Goal: Information Seeking & Learning: Learn about a topic

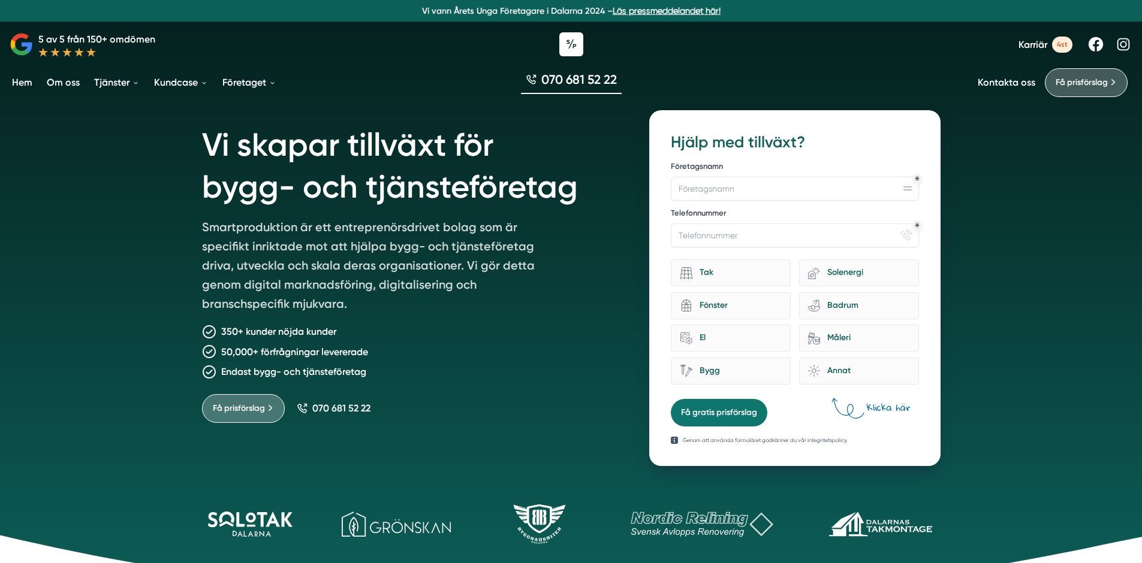
click at [105, 168] on div "Vi skapar tillväxt för bygg- och tjänsteföretag Smartproduktion är ett entrepre…" at bounding box center [571, 301] width 1142 height 602
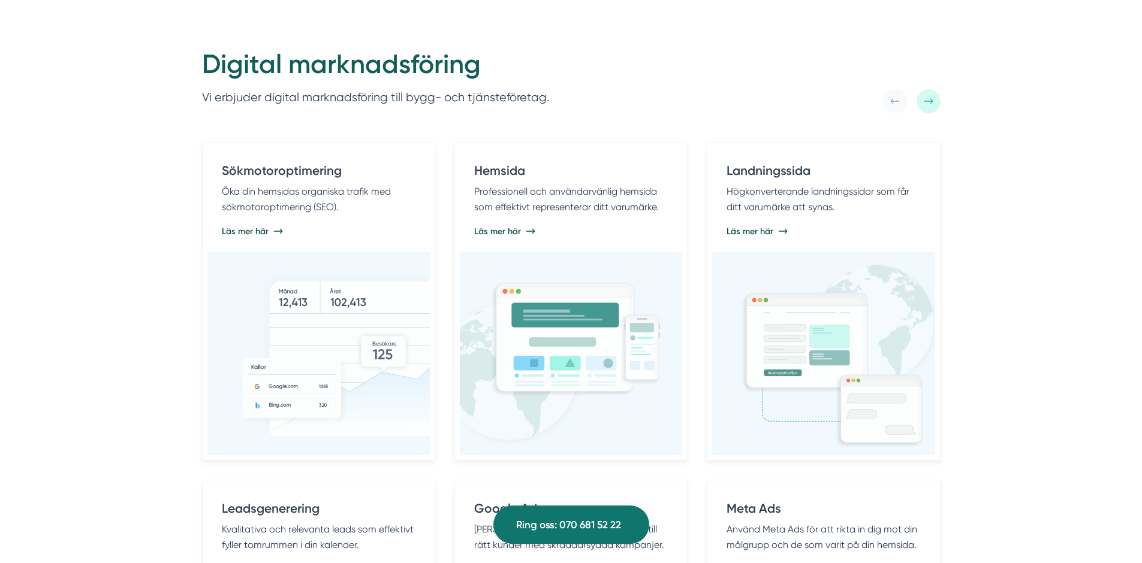
scroll to position [593, 0]
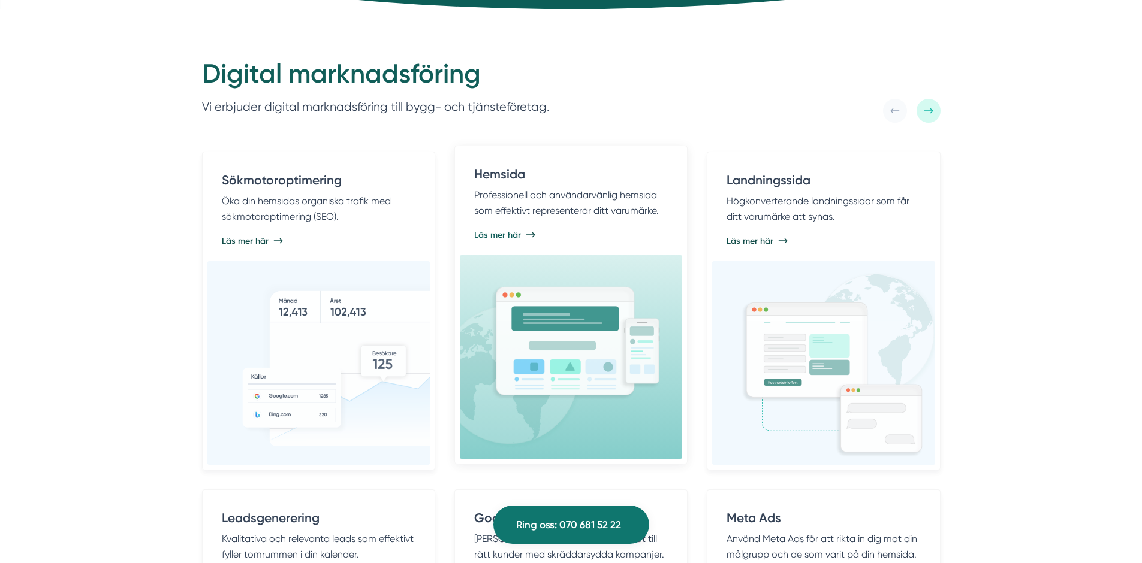
click at [485, 209] on p "Professionell och användarvänlig hemsida som effektivt representerar ditt varum…" at bounding box center [571, 203] width 194 height 31
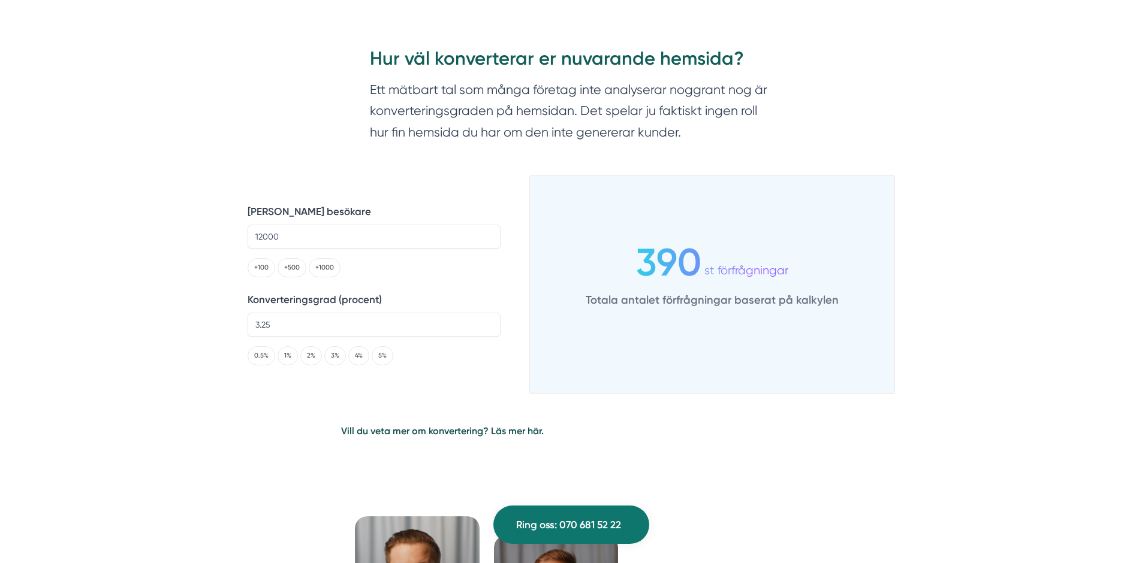
scroll to position [2965, 0]
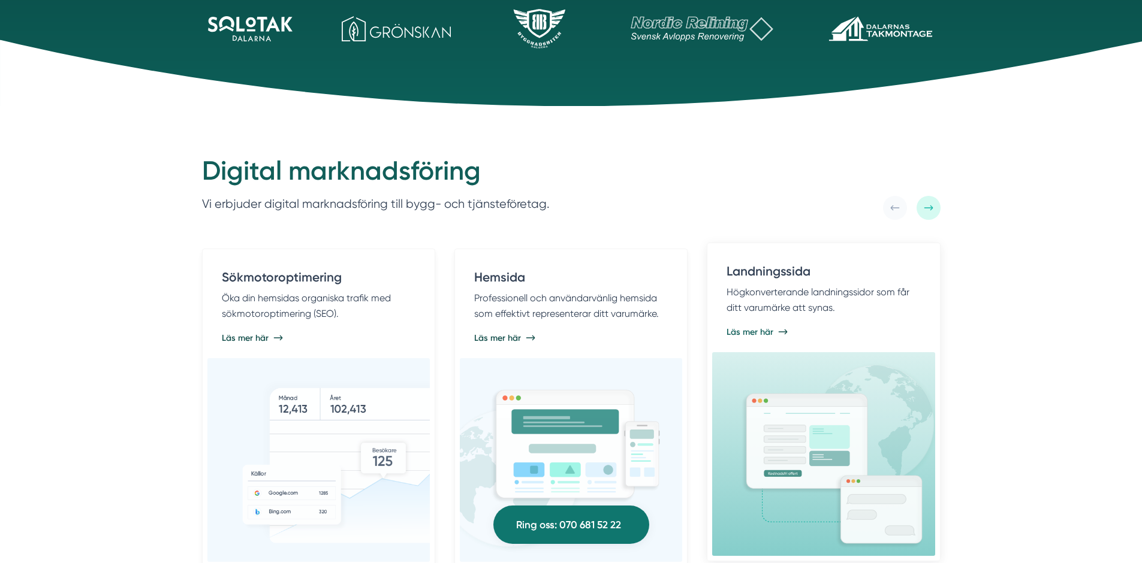
scroll to position [493, 0]
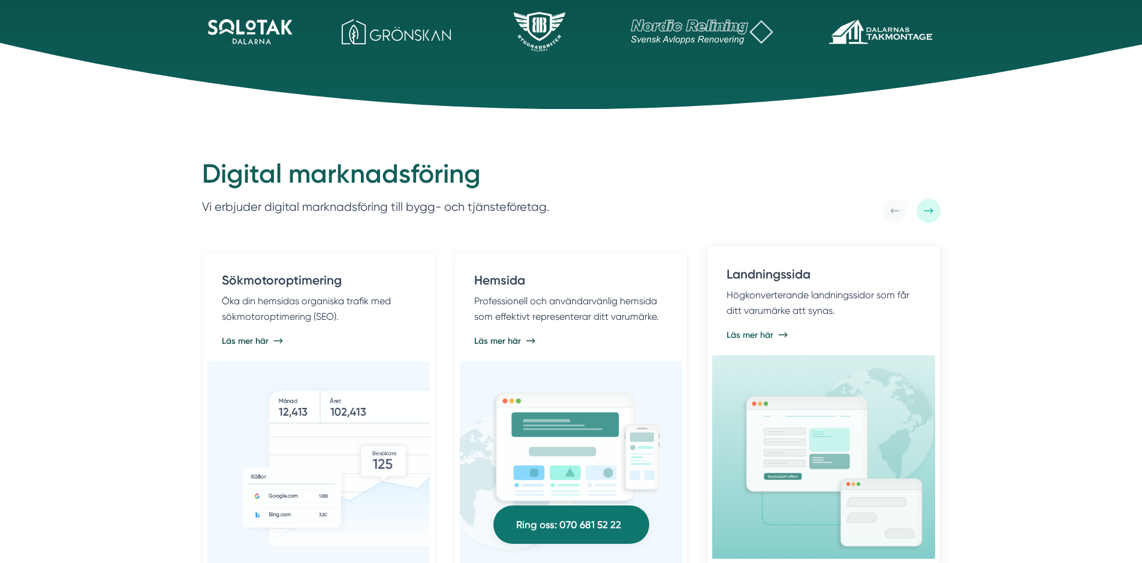
click at [861, 314] on p "Högkonverterande landningssidor som får ditt varumärke att synas." at bounding box center [823, 303] width 194 height 31
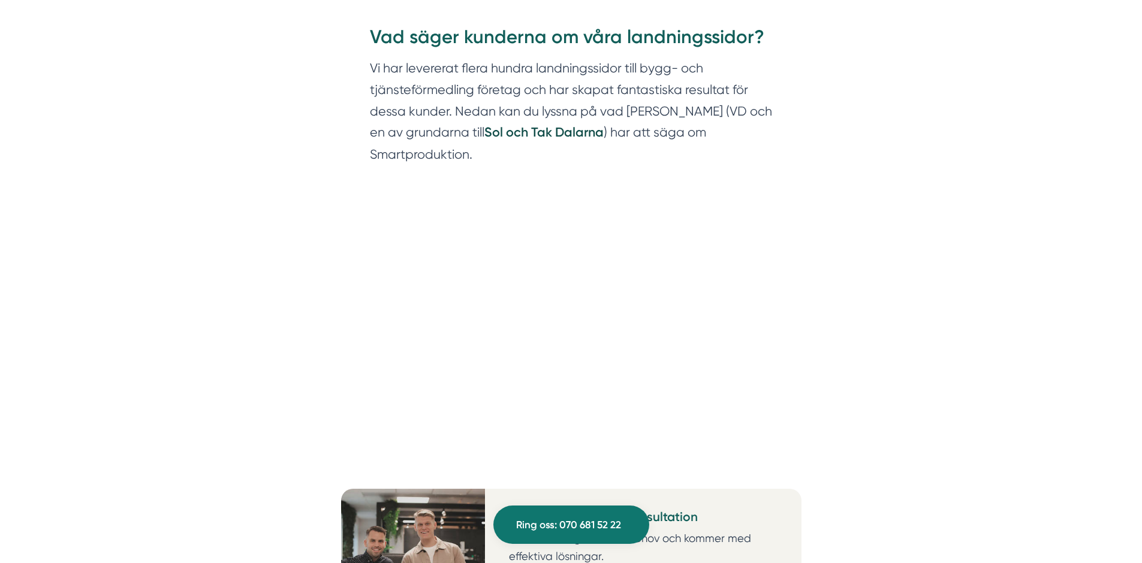
scroll to position [1378, 0]
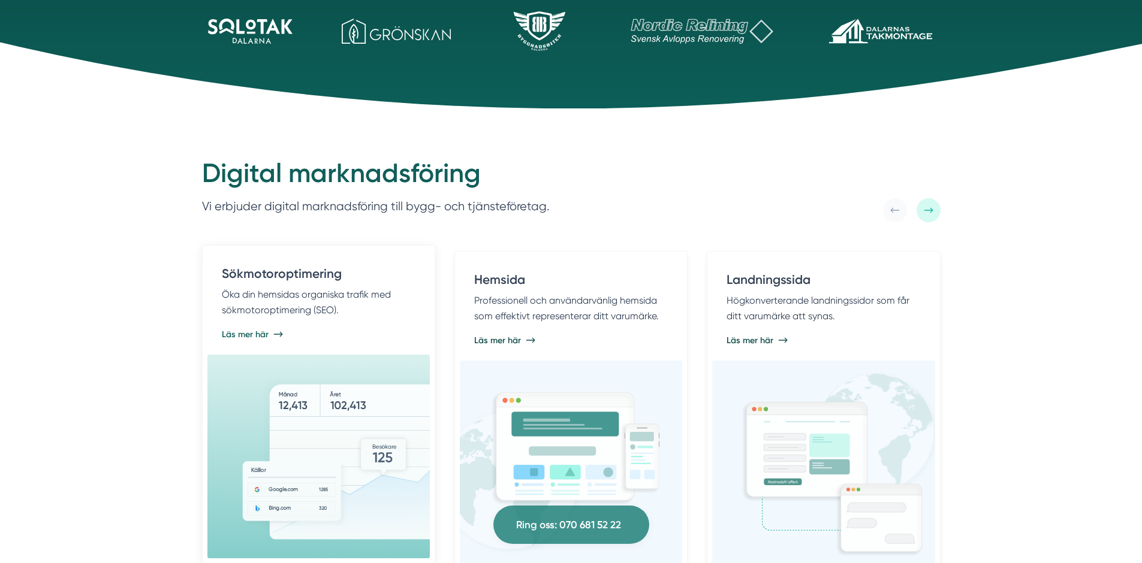
scroll to position [536, 0]
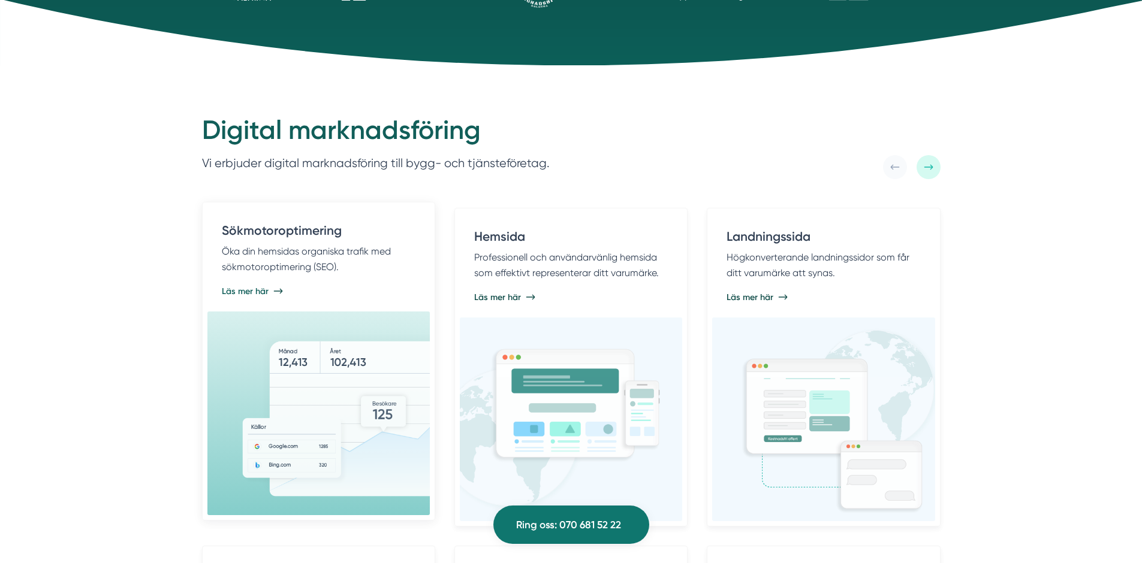
click at [334, 291] on div "Läs mer här" at bounding box center [319, 291] width 194 height 12
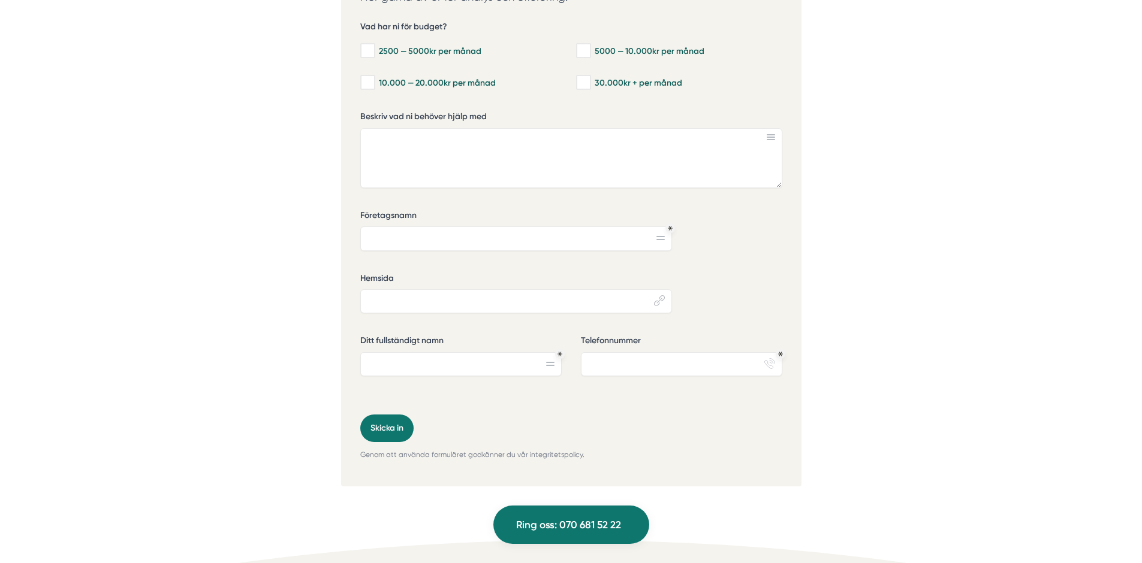
scroll to position [4067, 0]
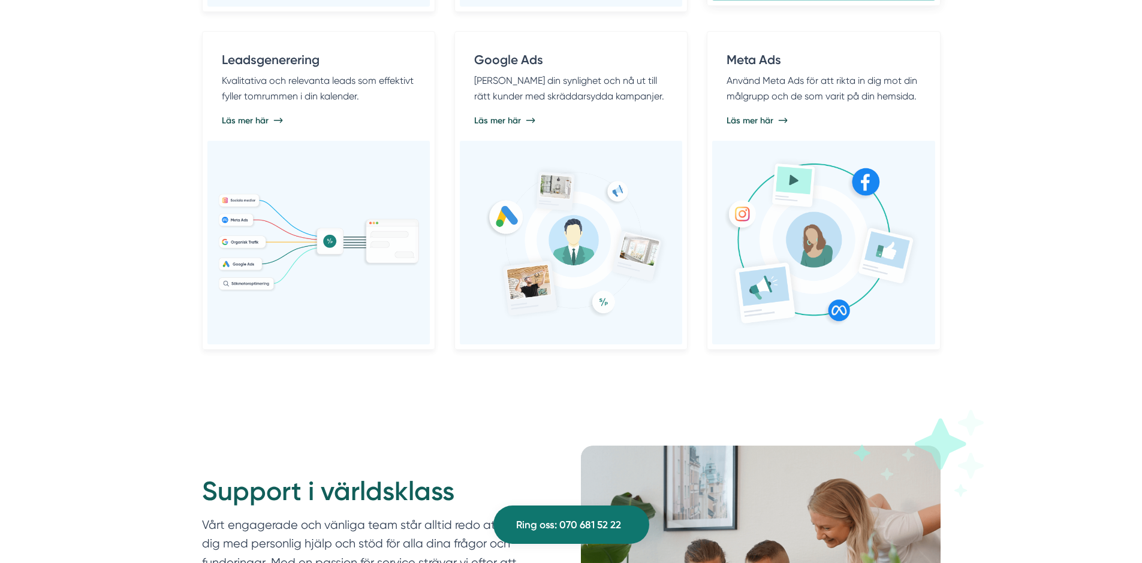
scroll to position [1058, 0]
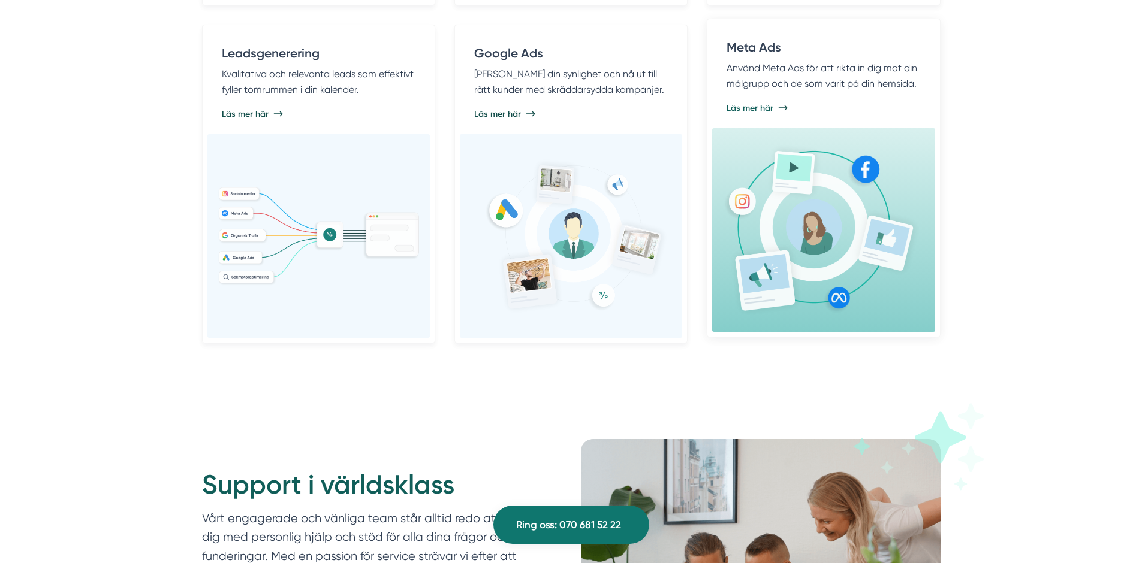
click at [776, 204] on img at bounding box center [823, 229] width 203 height 183
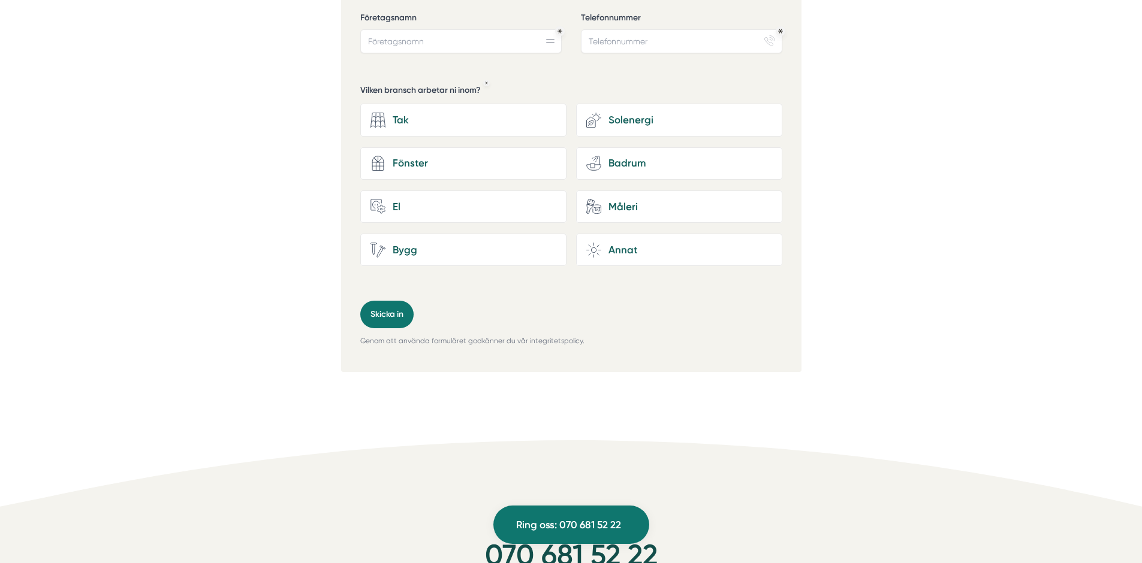
scroll to position [3082, 0]
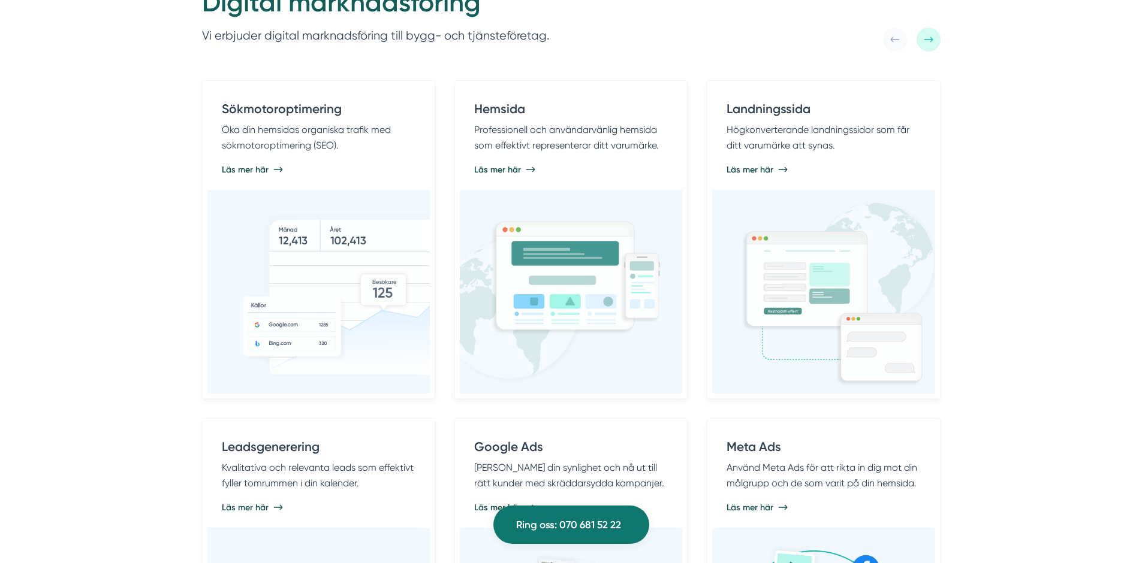
scroll to position [658, 0]
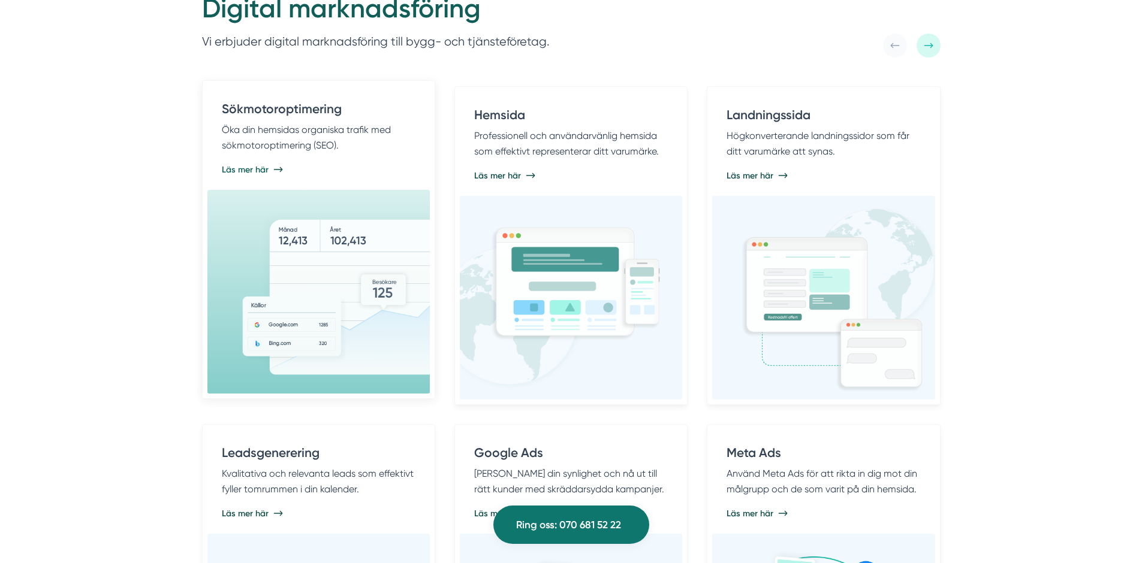
click at [321, 250] on img at bounding box center [358, 292] width 234 height 179
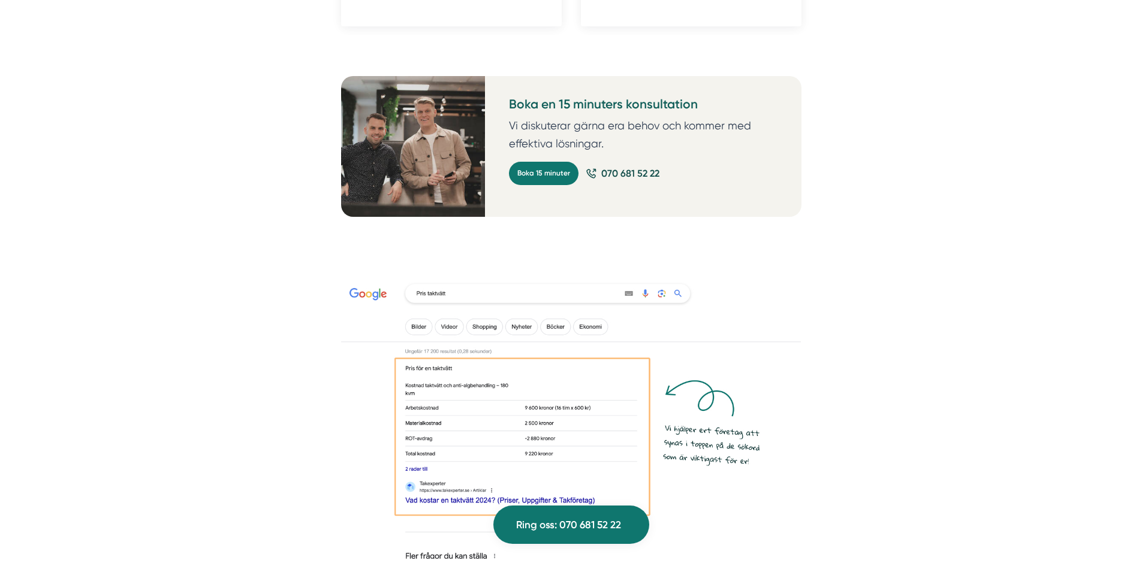
scroll to position [1900, 0]
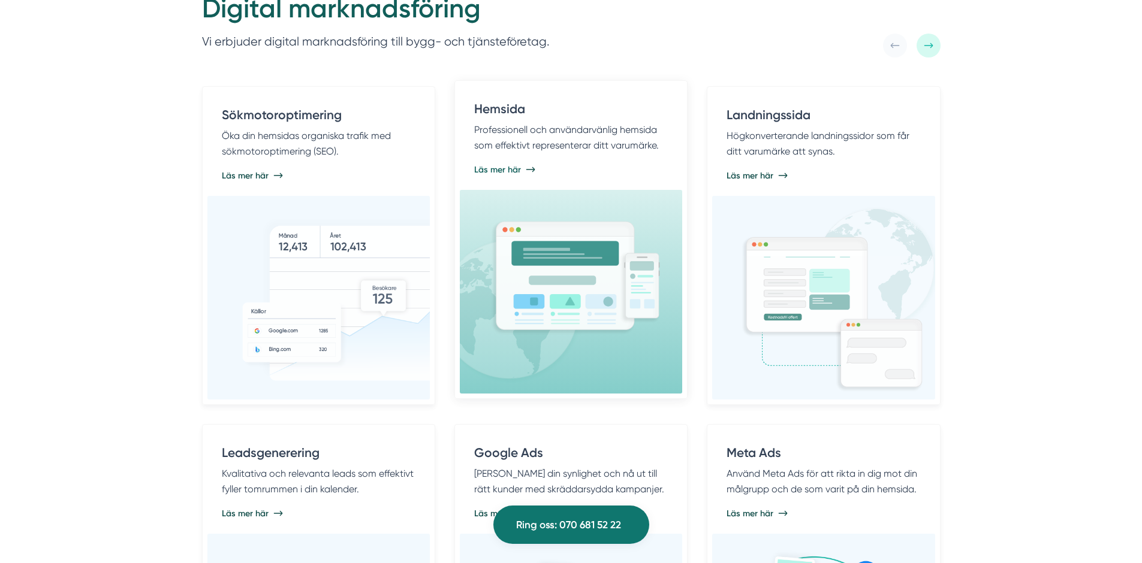
scroll to position [701, 0]
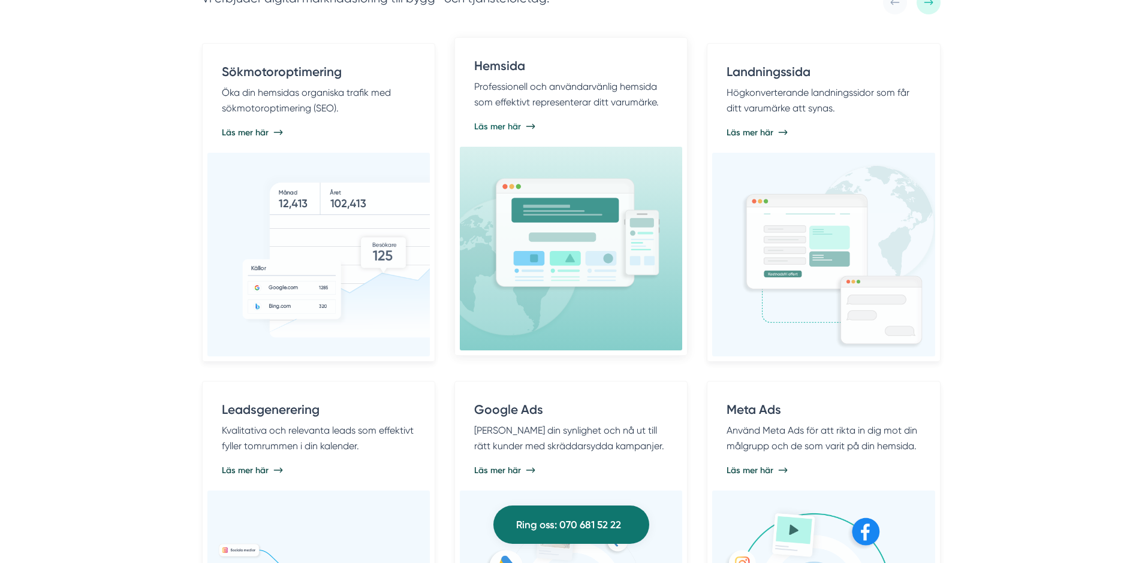
click at [629, 196] on img at bounding box center [547, 260] width 228 height 169
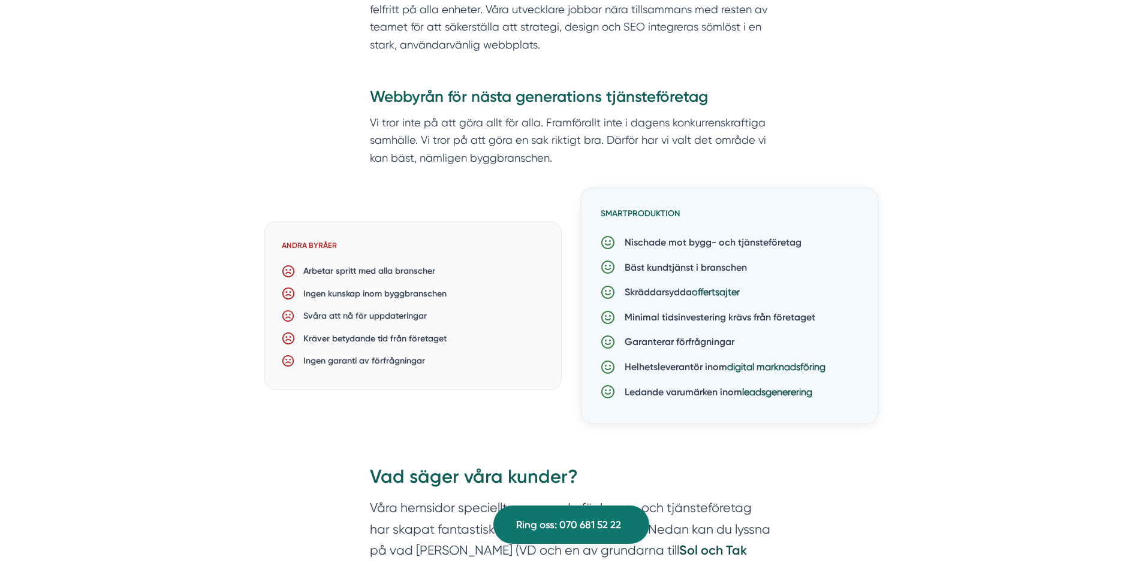
scroll to position [1881, 0]
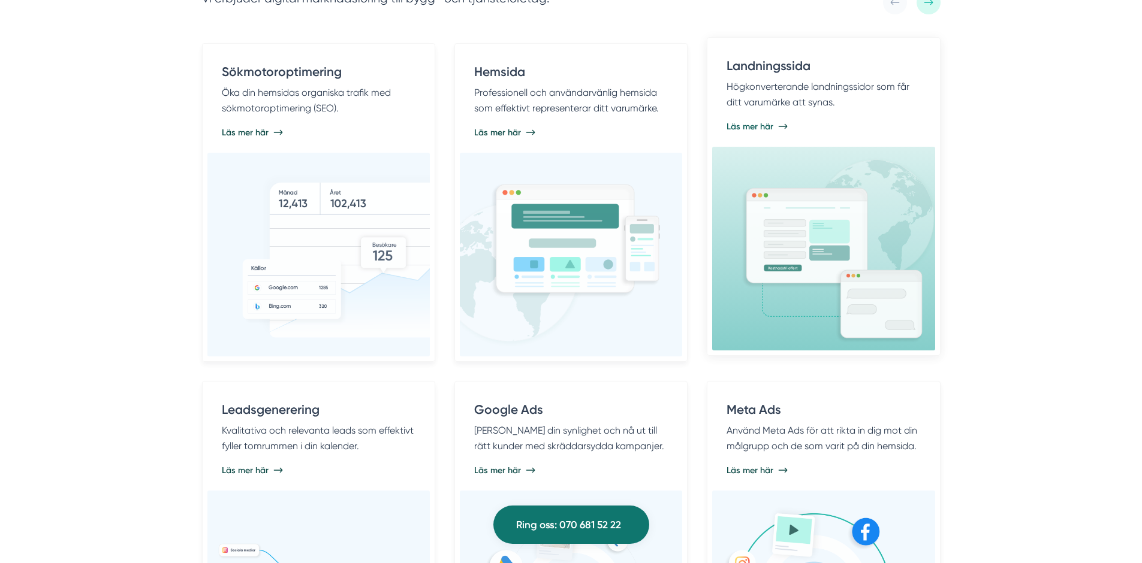
scroll to position [744, 0]
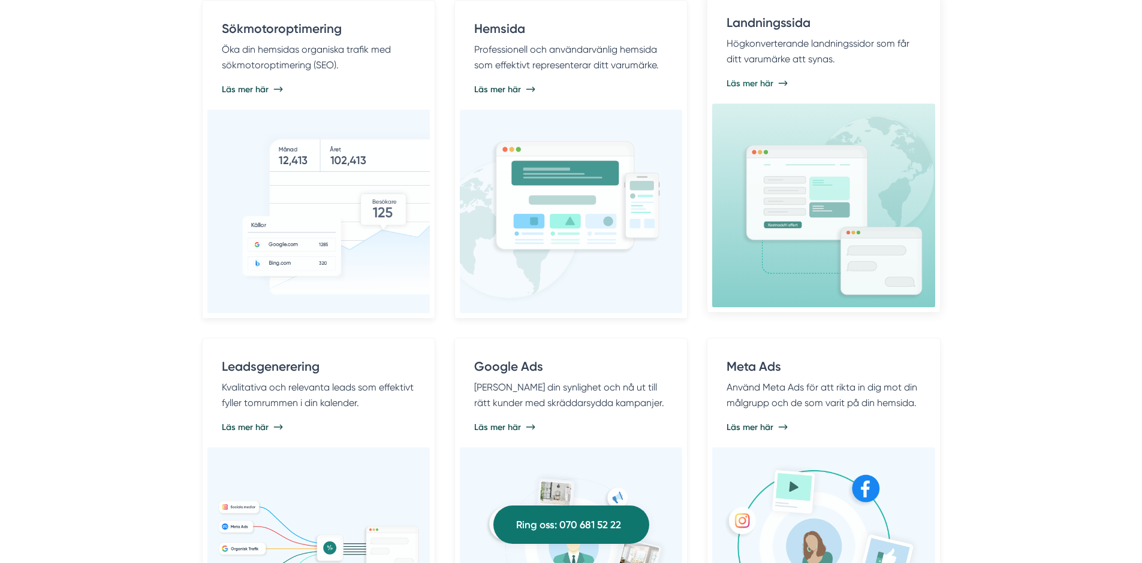
click at [811, 263] on img at bounding box center [842, 206] width 204 height 192
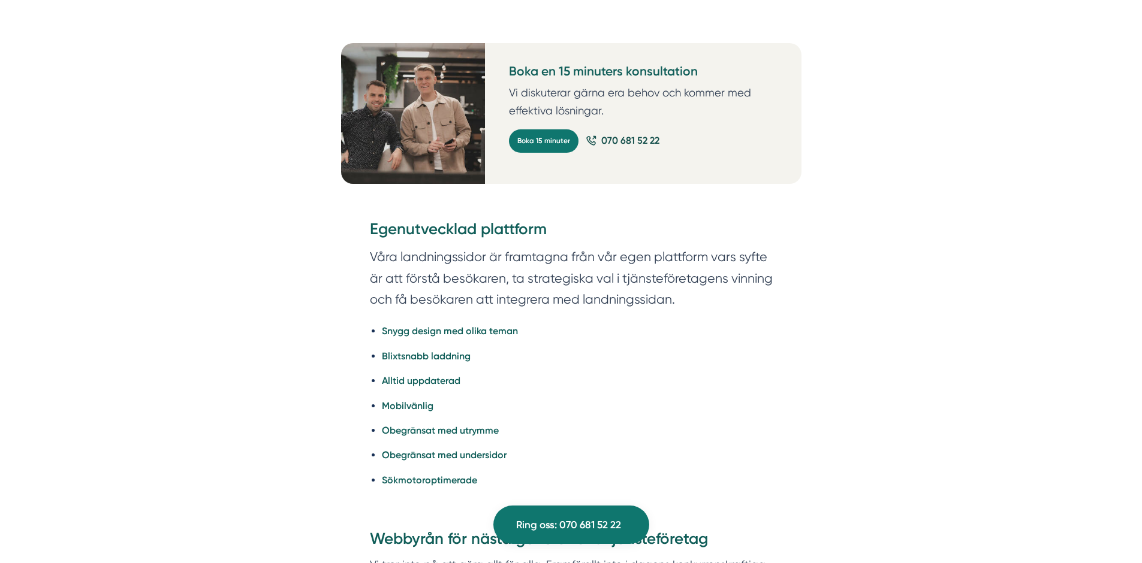
scroll to position [1840, 0]
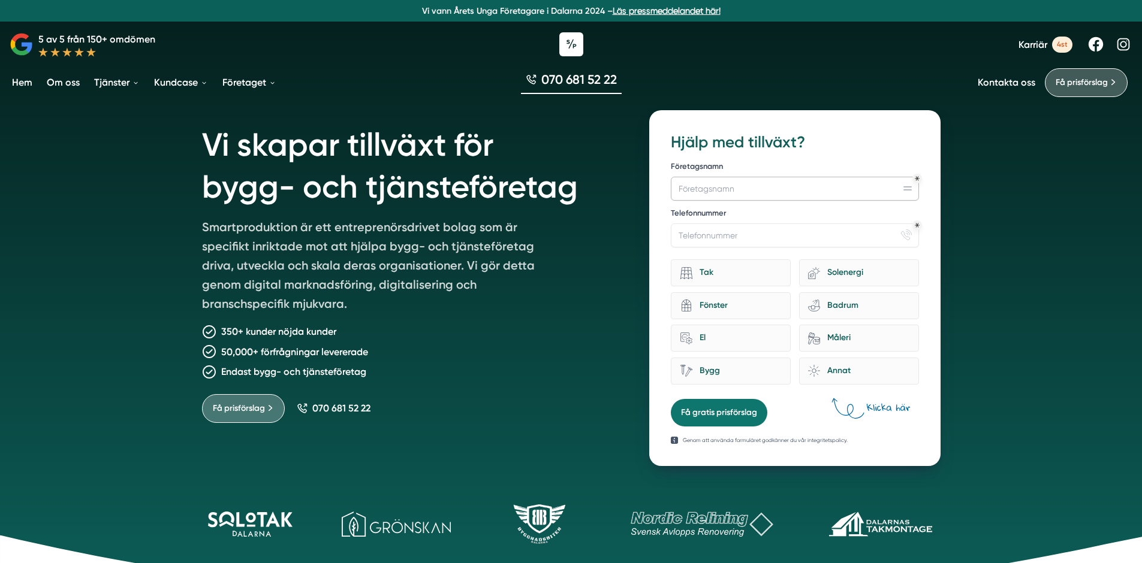
click at [746, 191] on input "Företagsnamn" at bounding box center [795, 189] width 248 height 24
